Goal: Check status: Check status

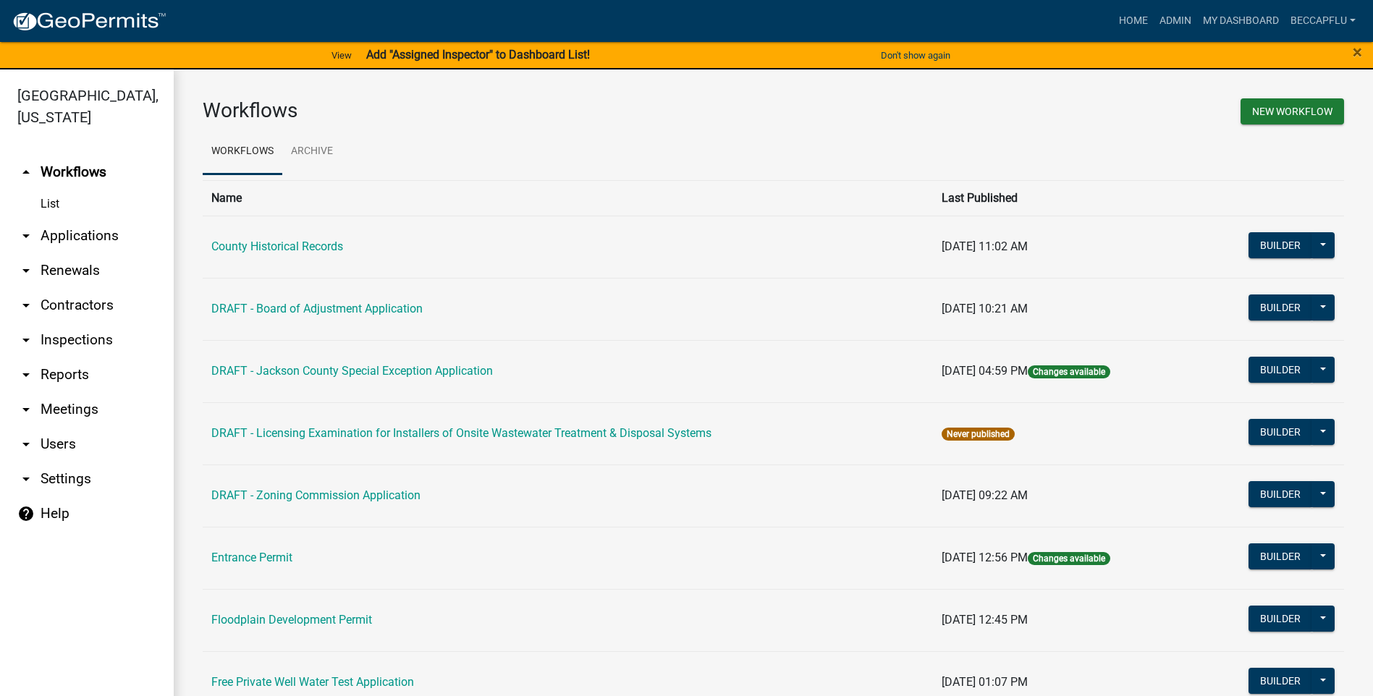
click at [81, 219] on link "arrow_drop_down Applications" at bounding box center [87, 236] width 174 height 35
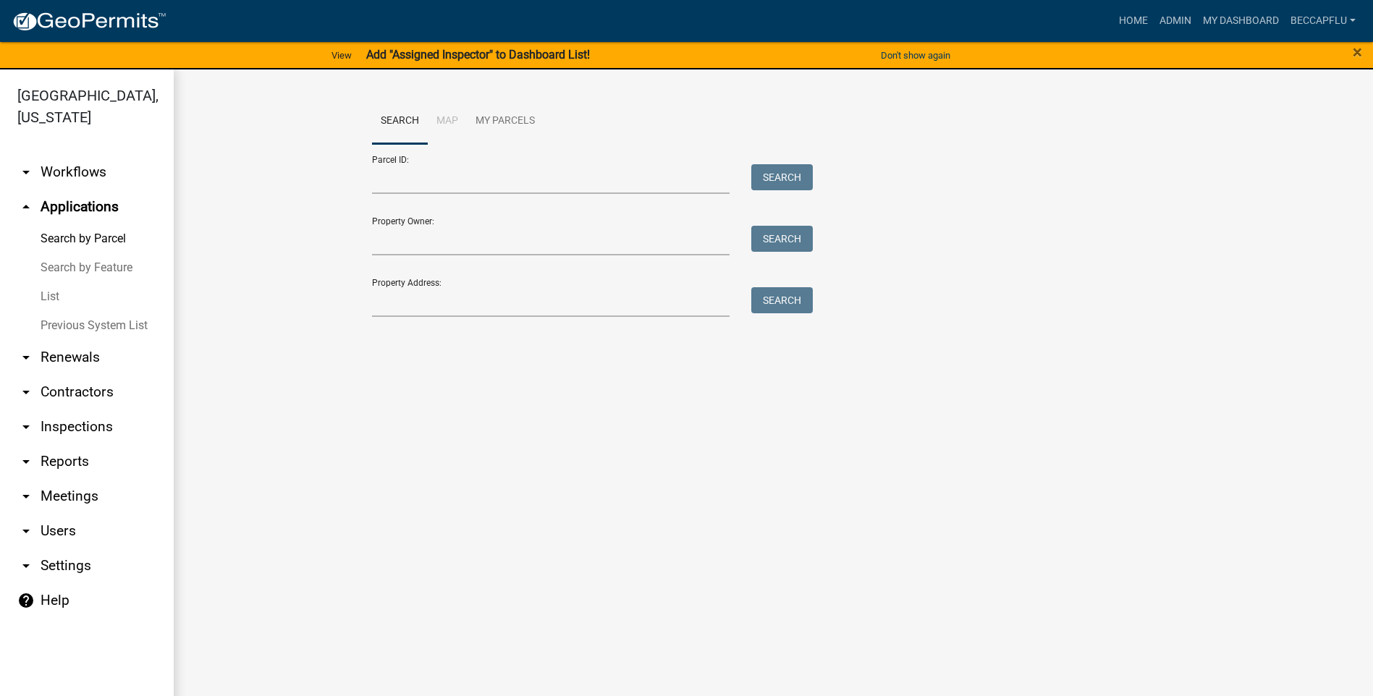
click at [65, 155] on link "arrow_drop_down Workflows" at bounding box center [87, 172] width 174 height 35
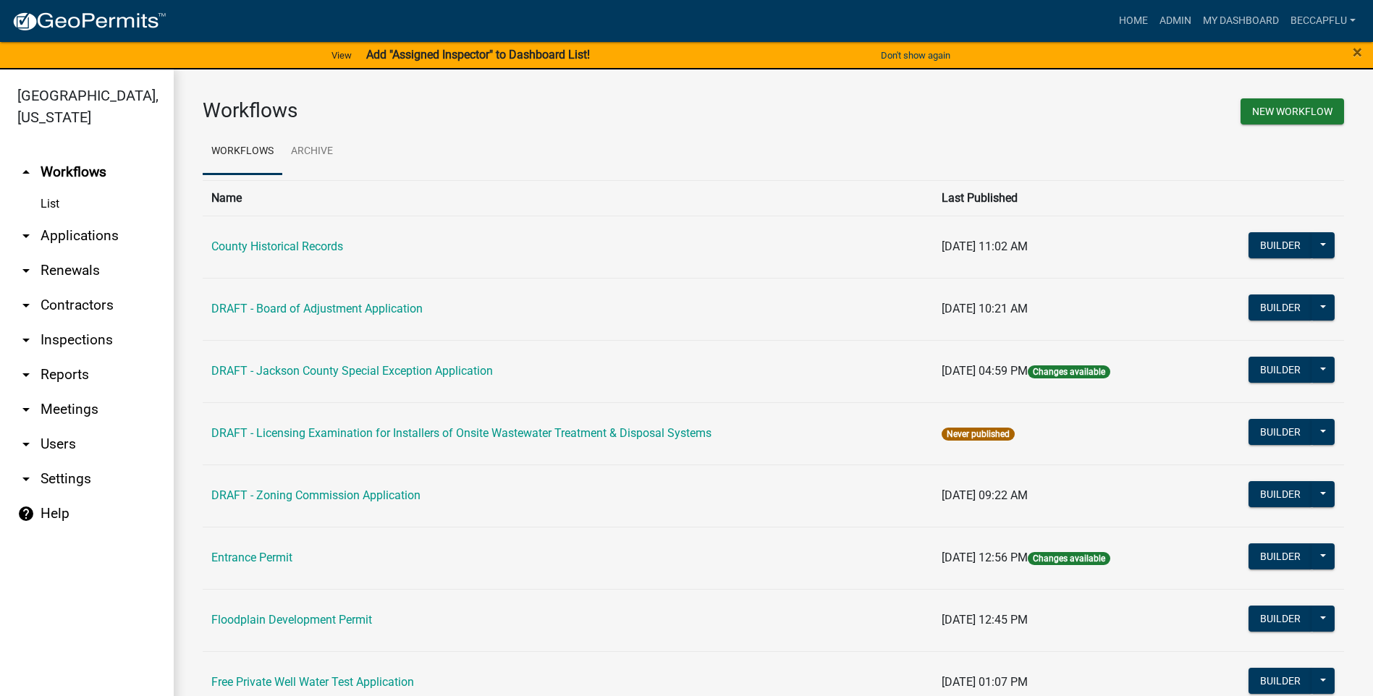
click at [70, 219] on link "arrow_drop_down Applications" at bounding box center [87, 236] width 174 height 35
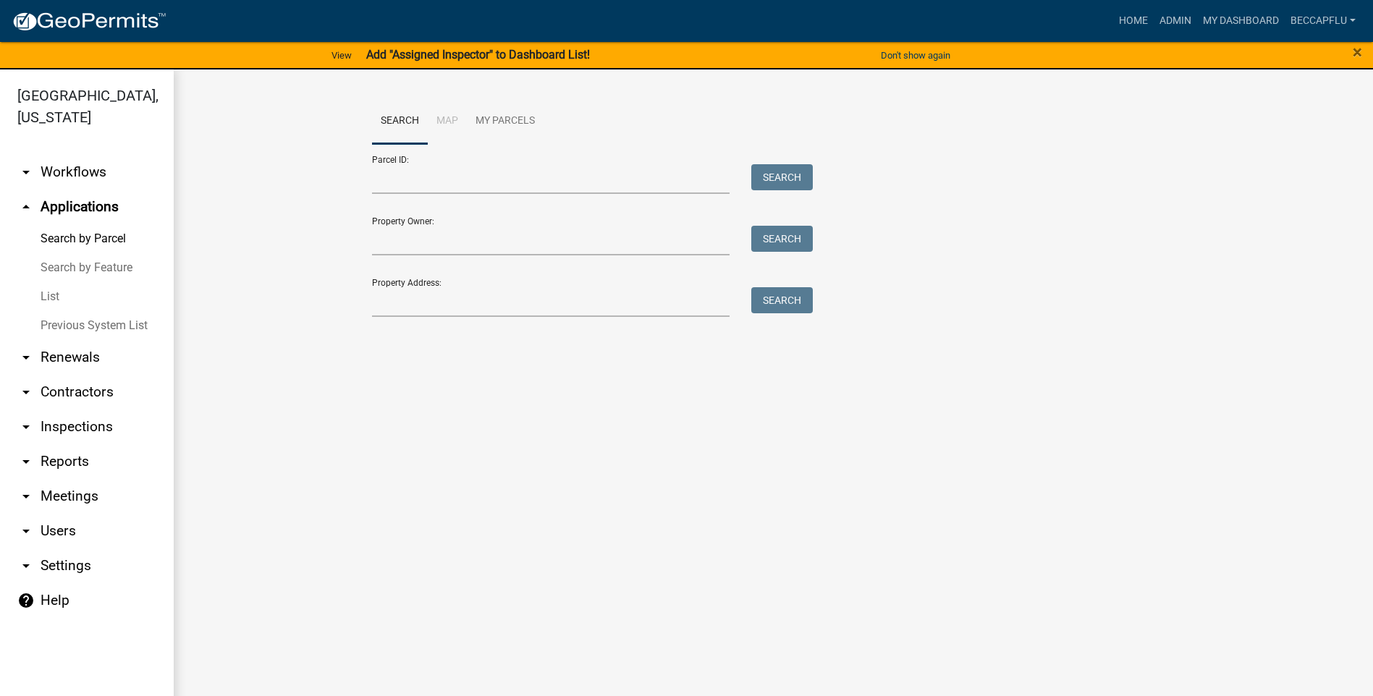
click at [51, 282] on link "List" at bounding box center [87, 296] width 174 height 29
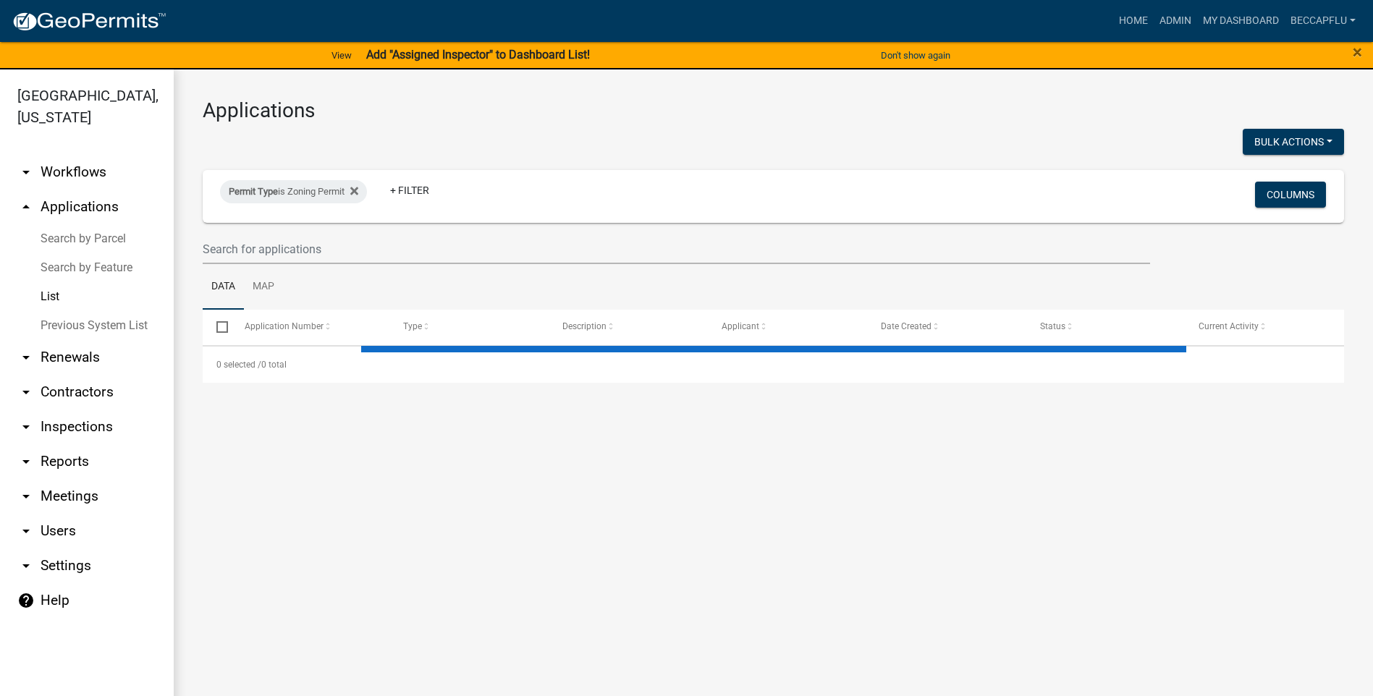
select select "3: 100"
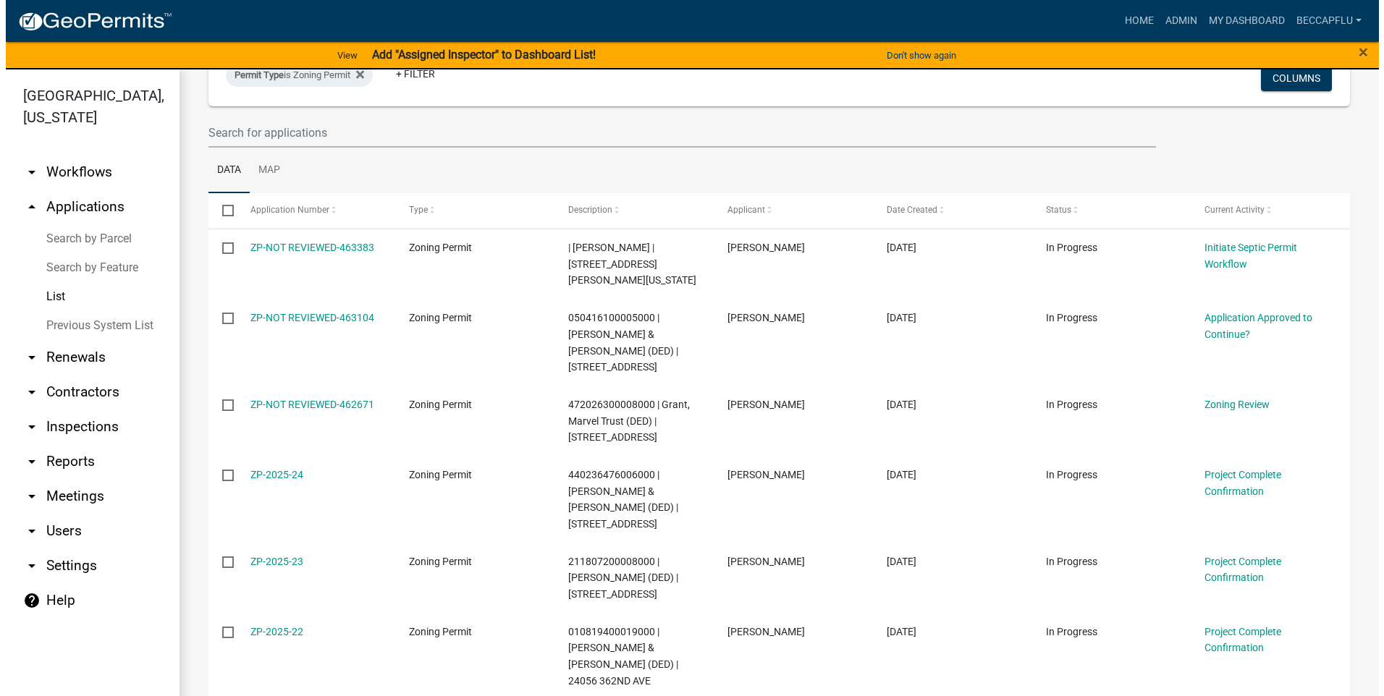
scroll to position [199, 0]
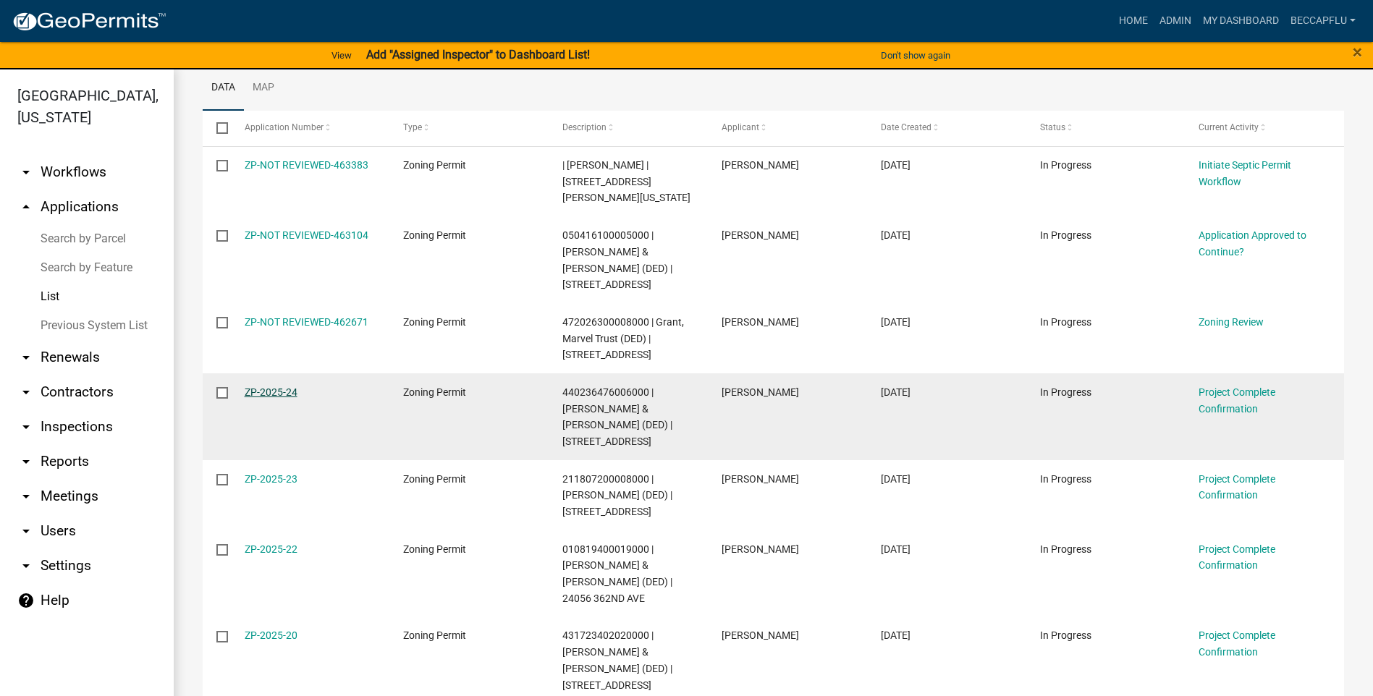
click at [279, 387] on link "ZP-2025-24" at bounding box center [271, 393] width 53 height 12
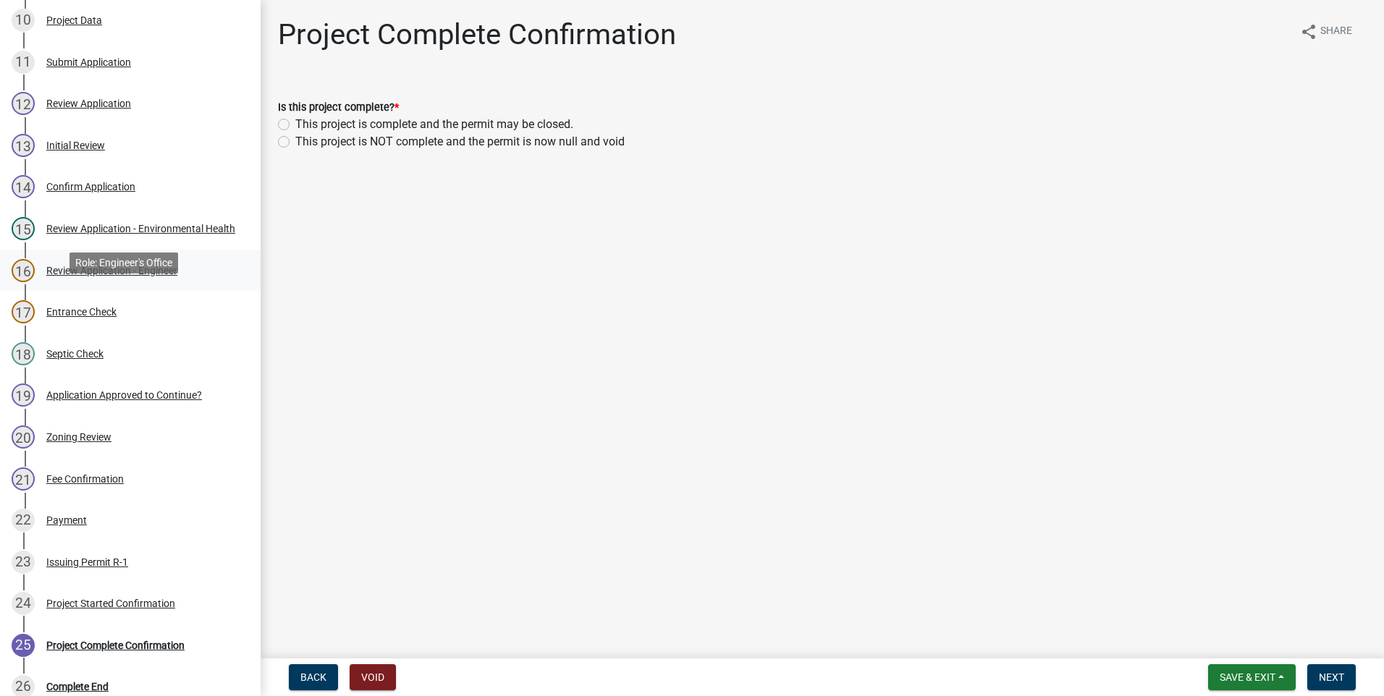
scroll to position [579, 0]
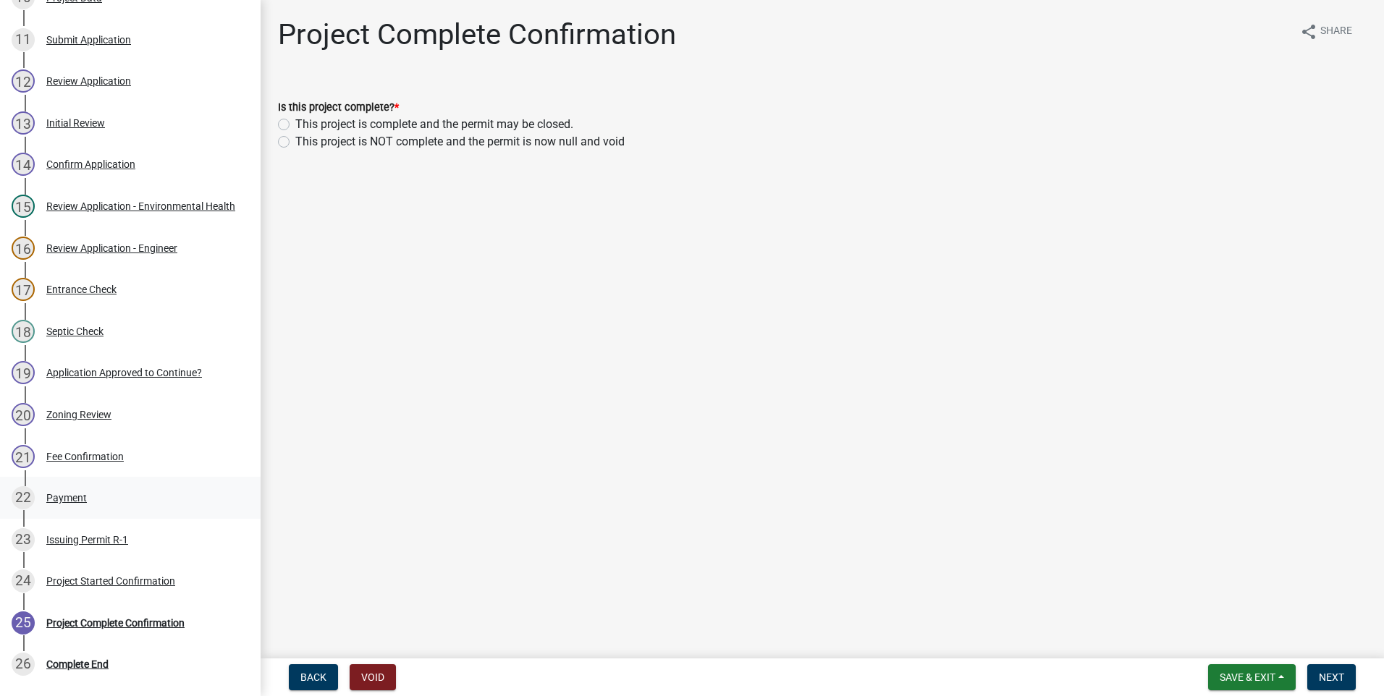
click at [75, 495] on div "Payment" at bounding box center [66, 498] width 41 height 10
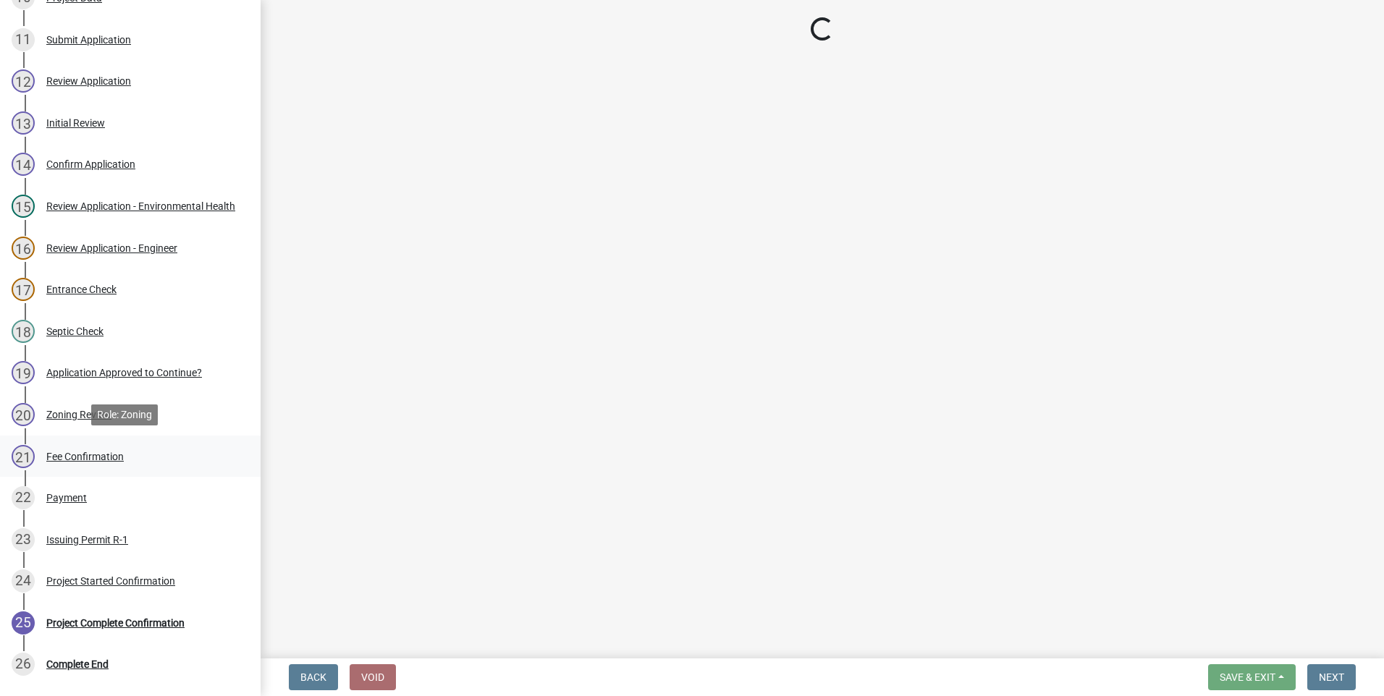
click at [94, 452] on div "Fee Confirmation" at bounding box center [84, 457] width 77 height 10
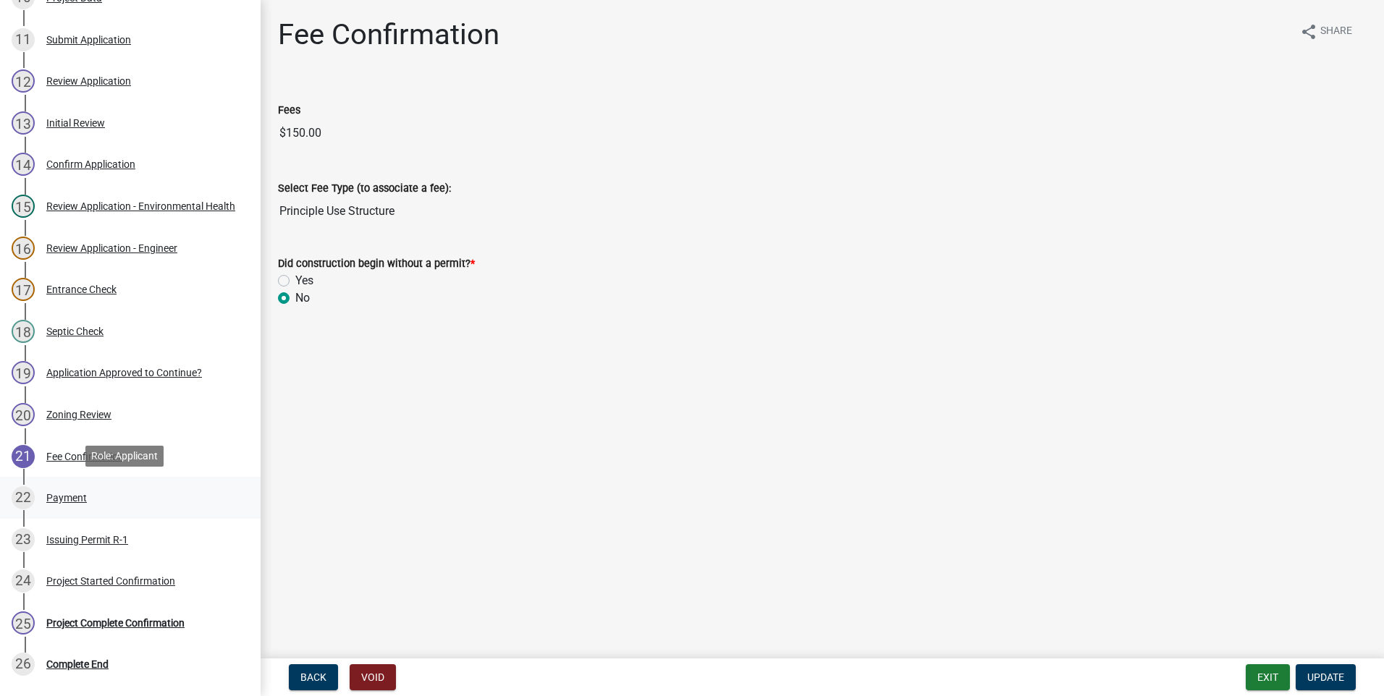
click at [71, 494] on div "Payment" at bounding box center [66, 498] width 41 height 10
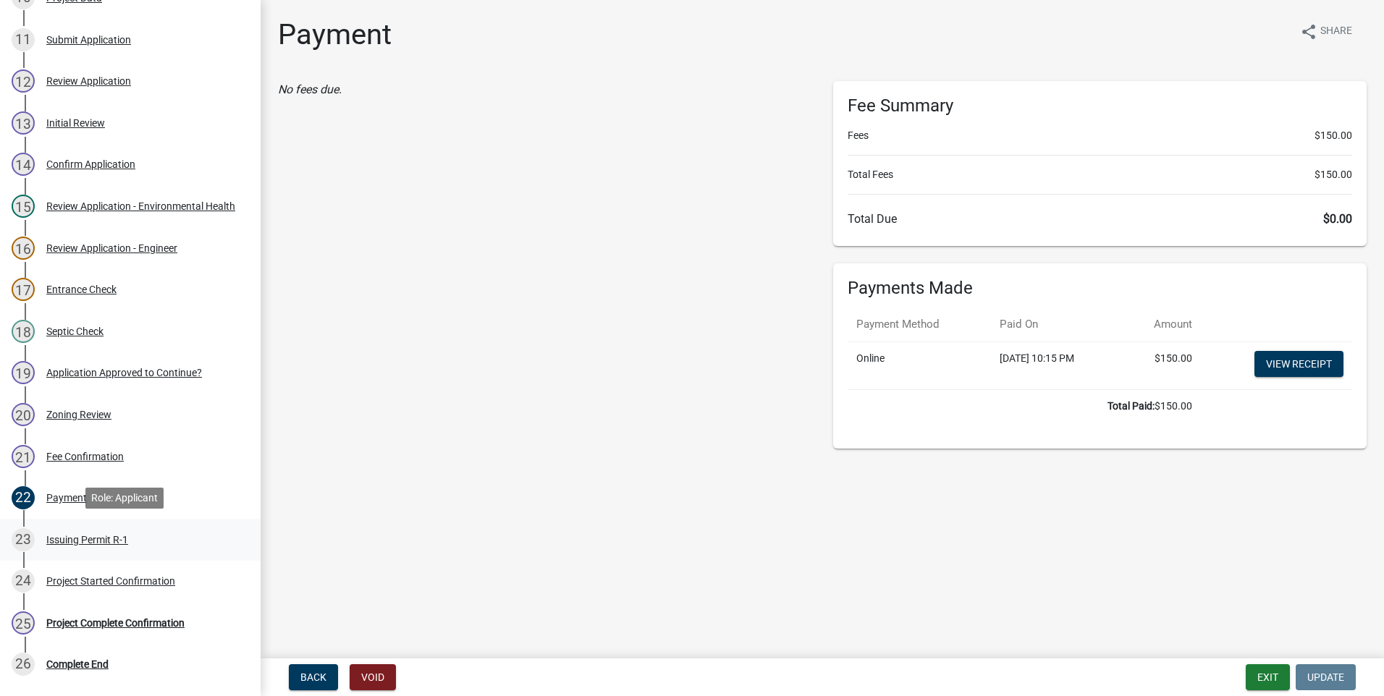
click at [87, 535] on div "Issuing Permit R-1" at bounding box center [87, 540] width 82 height 10
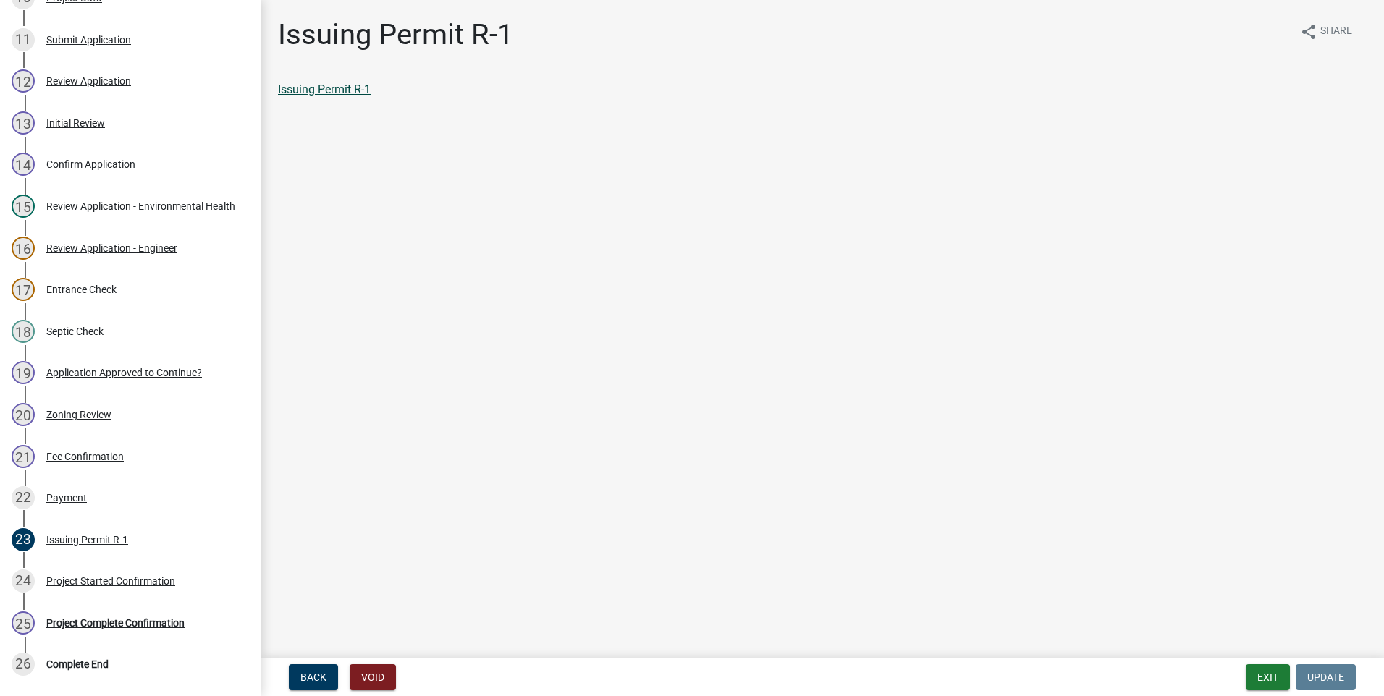
click at [309, 90] on link "Issuing Permit R-1" at bounding box center [324, 90] width 93 height 14
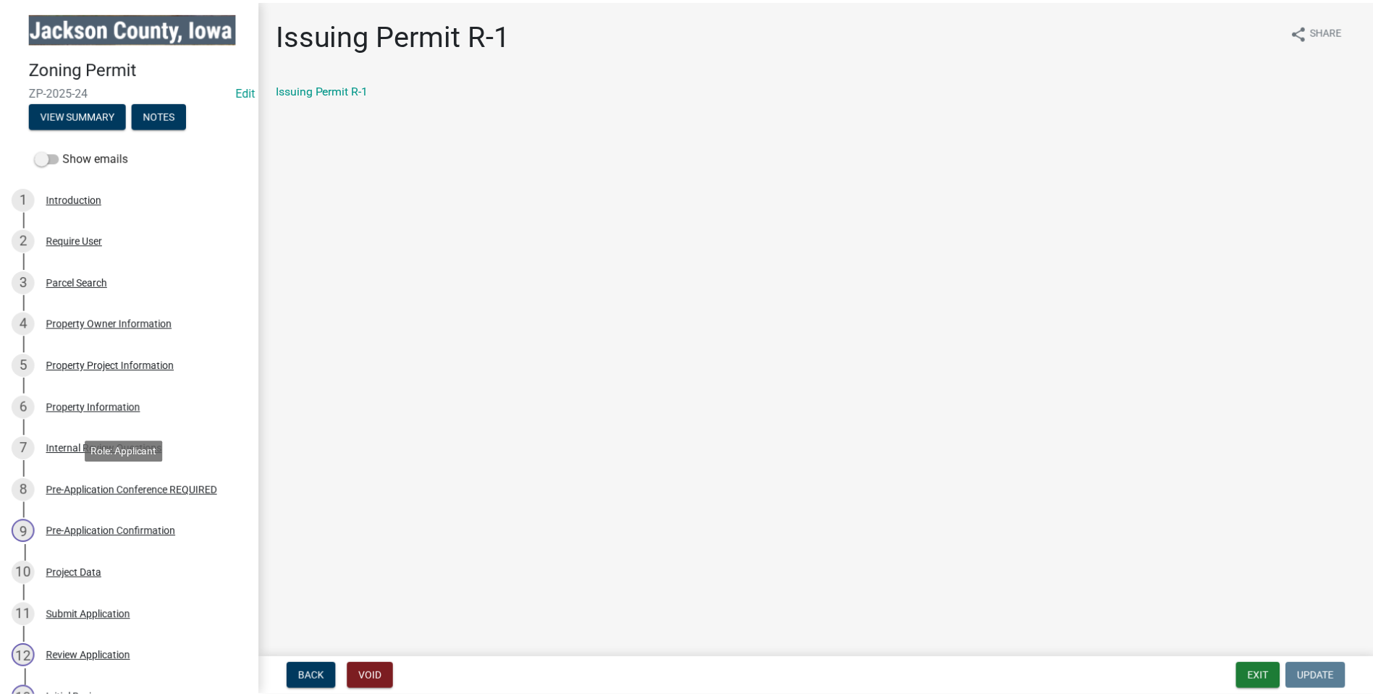
scroll to position [0, 0]
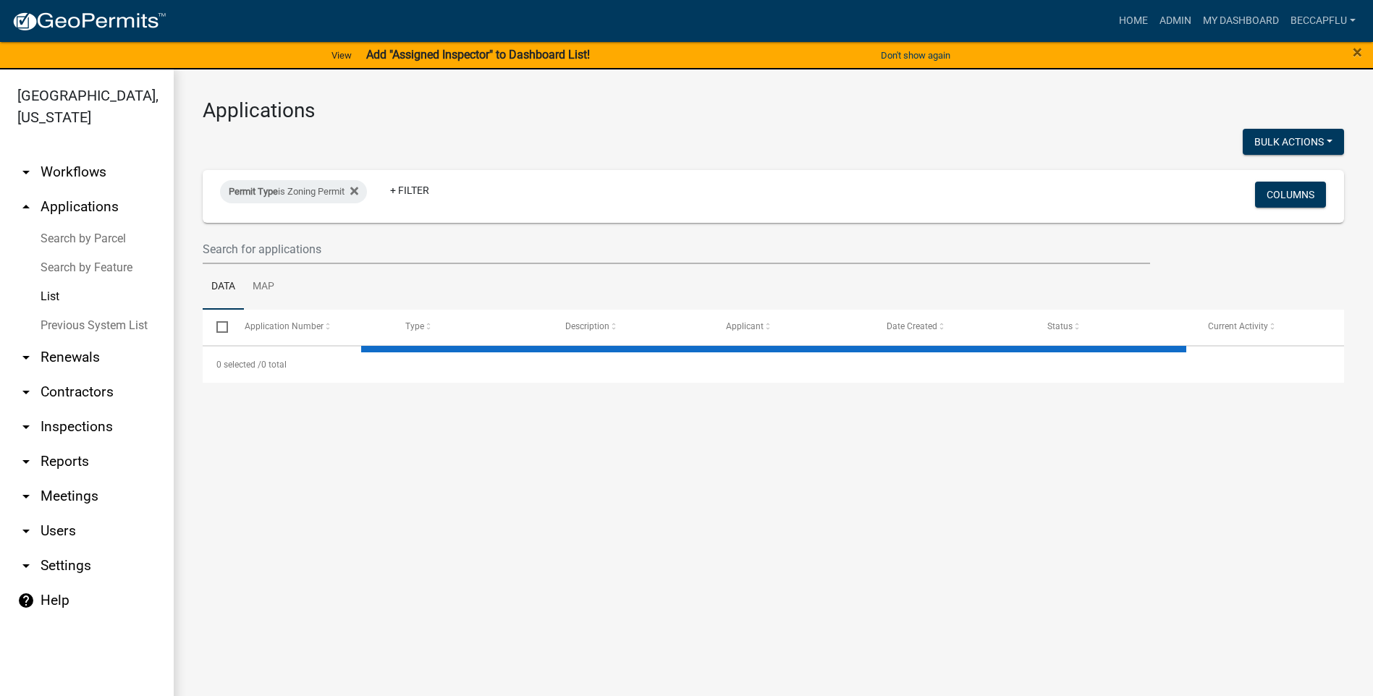
select select "3: 100"
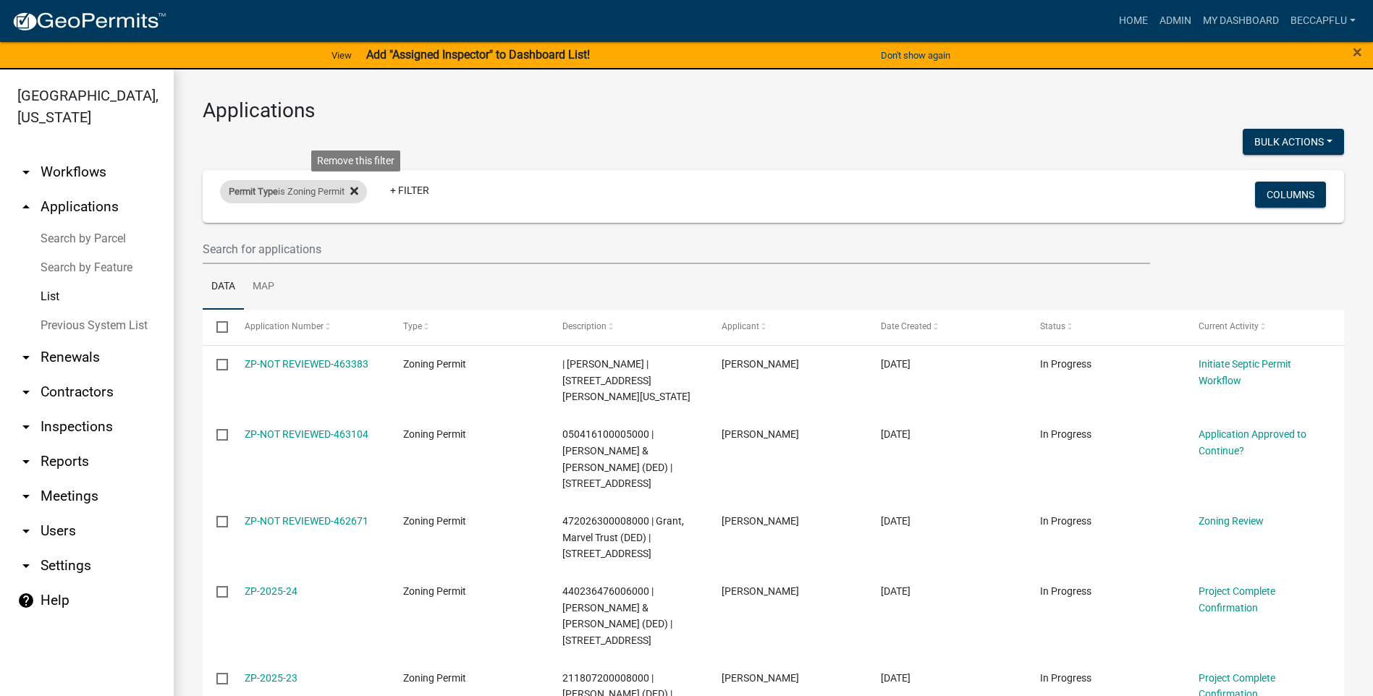
click at [358, 188] on icon at bounding box center [354, 191] width 8 height 12
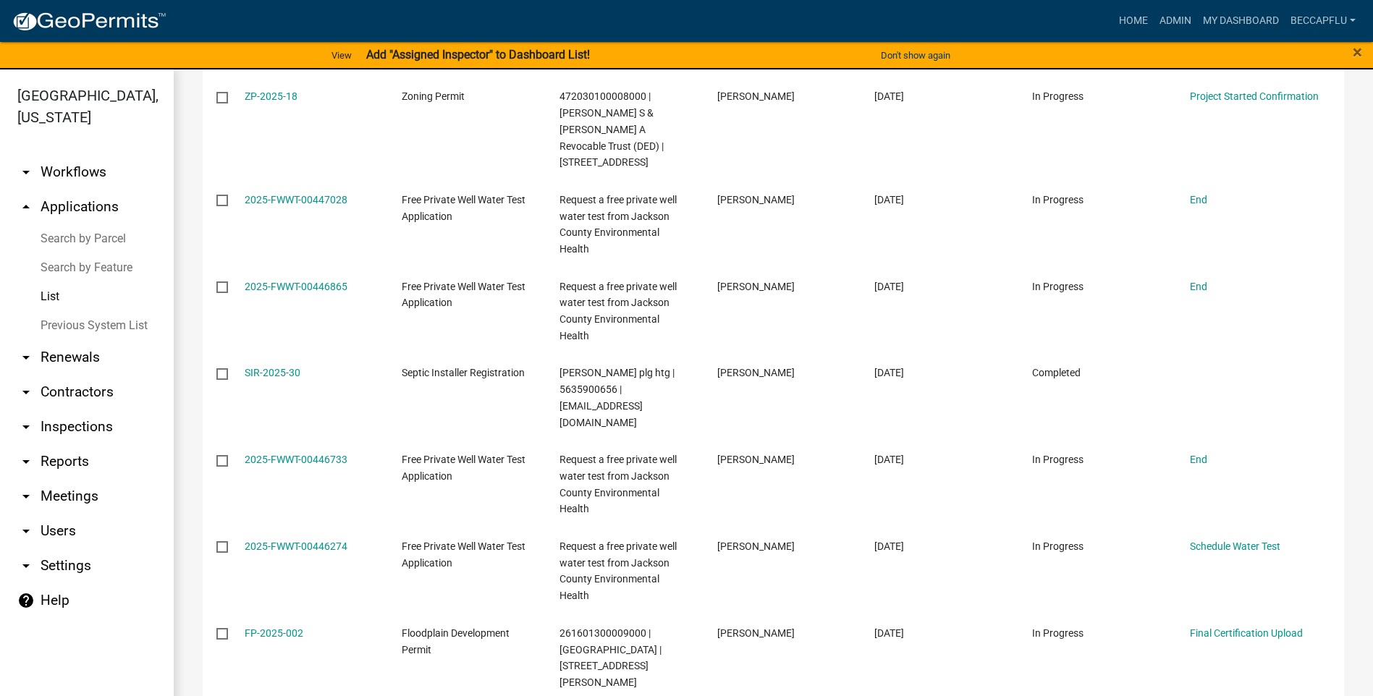
scroll to position [7529, 0]
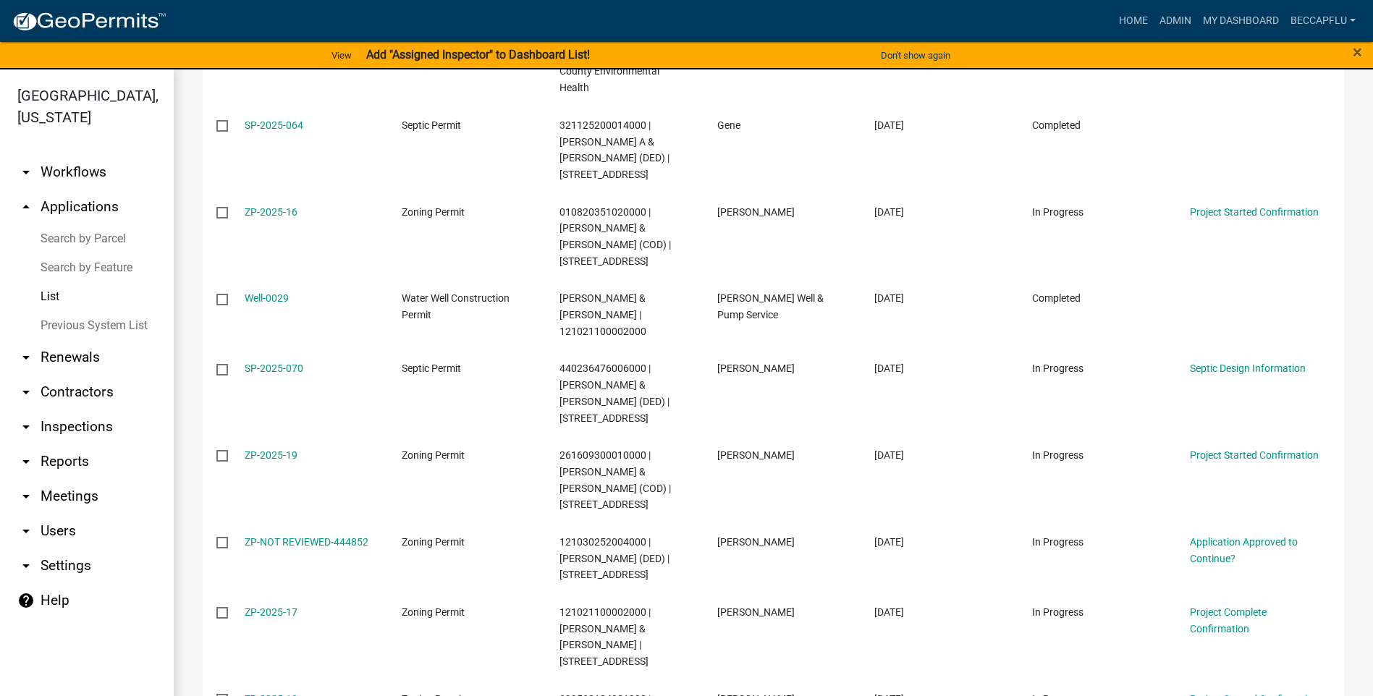
scroll to position [323, 0]
